Goal: Task Accomplishment & Management: Use online tool/utility

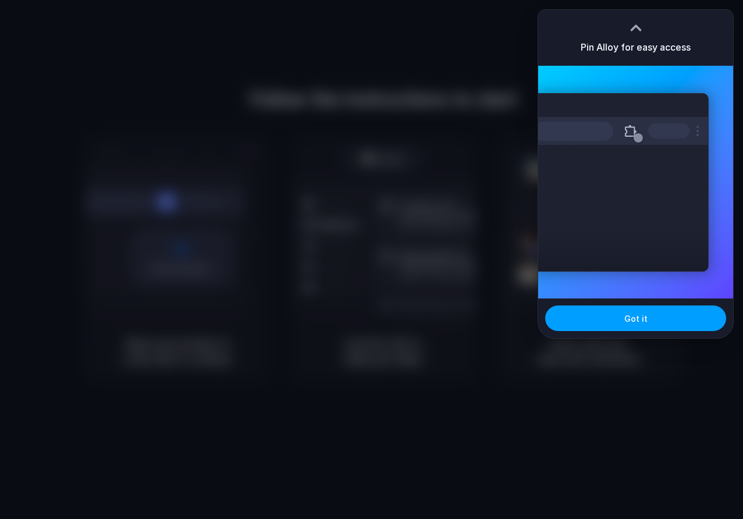
click at [610, 313] on button "Got it" at bounding box center [635, 319] width 181 height 26
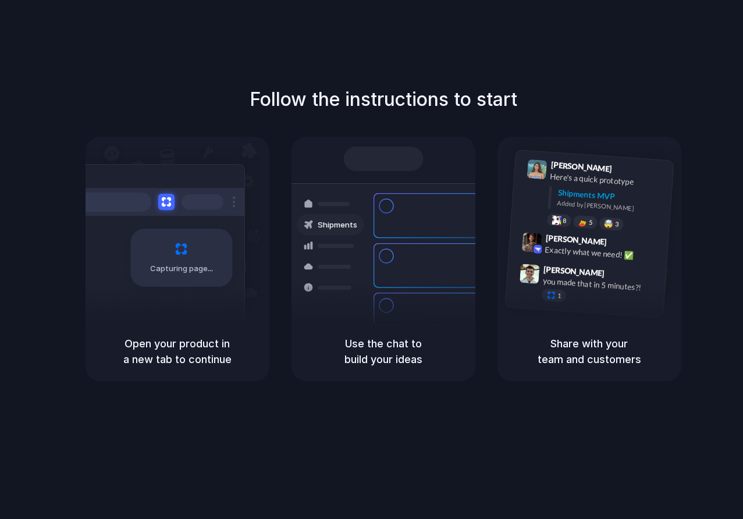
click at [508, 41] on div "Follow the instructions to start Capturing page Open your product in a new tab …" at bounding box center [383, 271] width 767 height 543
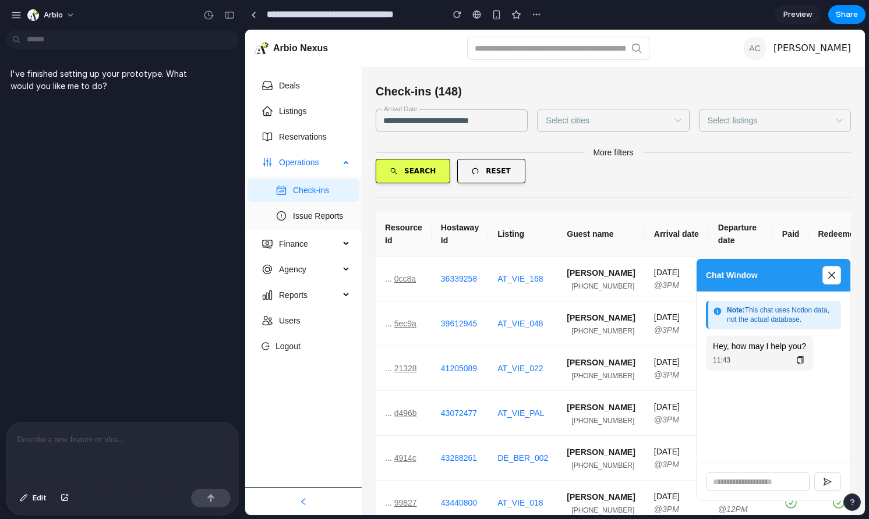
drag, startPoint x: 260, startPoint y: 102, endPoint x: 244, endPoint y: 112, distance: 18.1
